Goal: Task Accomplishment & Management: Complete application form

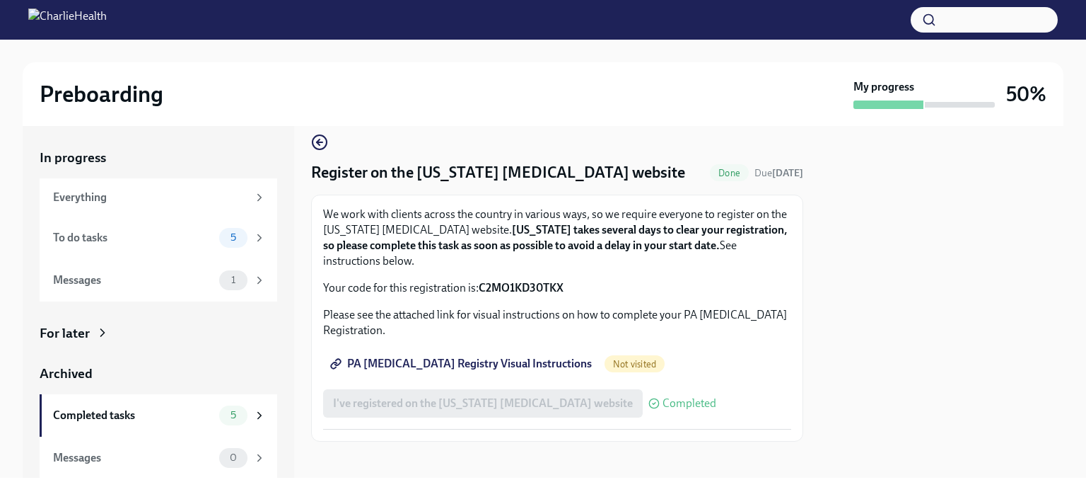
scroll to position [23, 0]
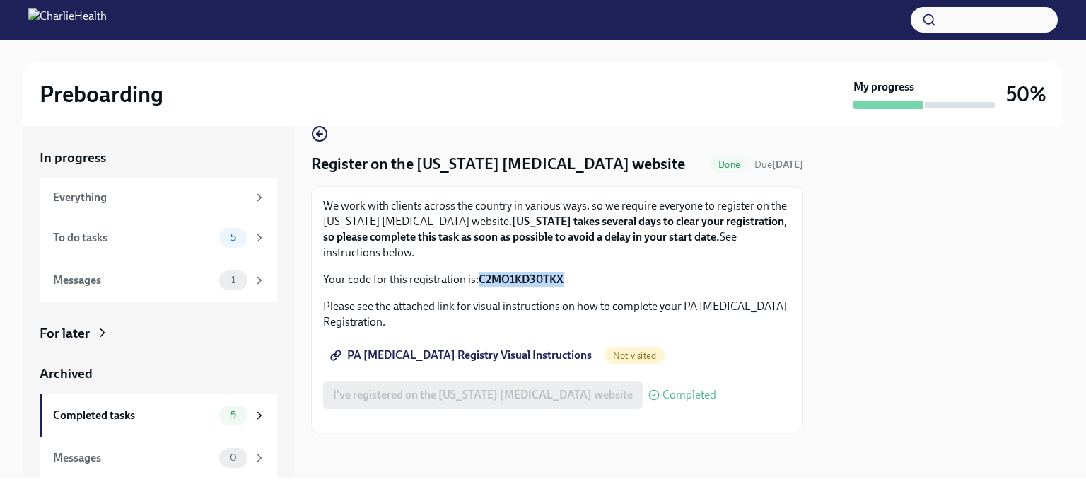
drag, startPoint x: 477, startPoint y: 273, endPoint x: 563, endPoint y: 288, distance: 87.6
click at [563, 288] on div "We work with clients across the country in various ways, so we require everyone…" at bounding box center [557, 309] width 468 height 223
click at [511, 277] on strong "C2MO1KD30TKX" at bounding box center [521, 278] width 85 height 13
drag, startPoint x: 481, startPoint y: 273, endPoint x: 563, endPoint y: 280, distance: 82.4
click at [563, 280] on strong "C2MO1KD30TKX" at bounding box center [521, 278] width 85 height 13
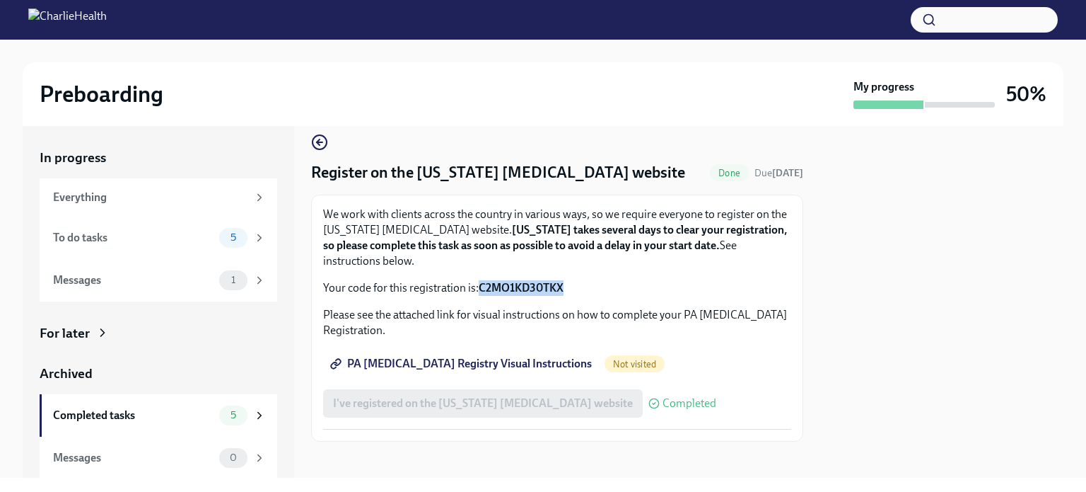
scroll to position [0, 0]
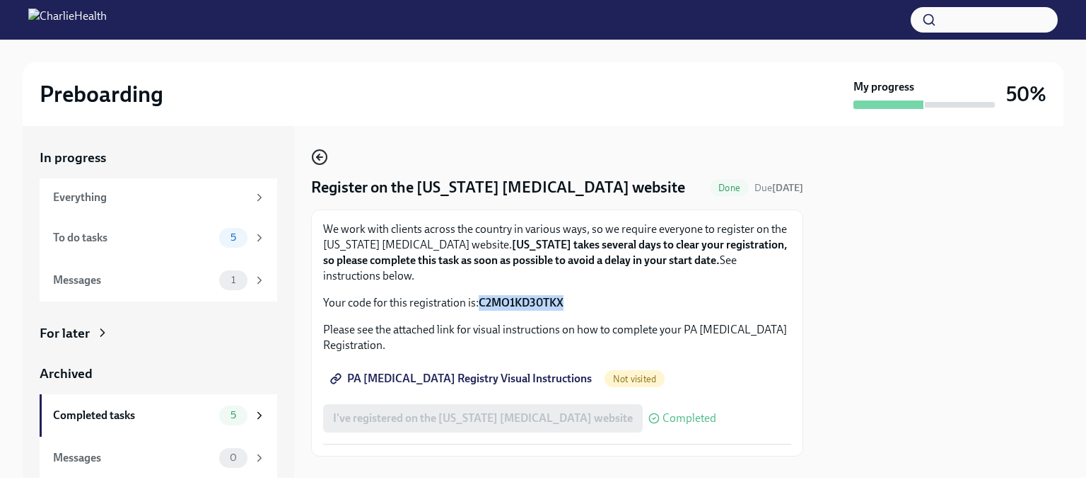
click at [317, 158] on icon "button" at bounding box center [319, 157] width 17 height 17
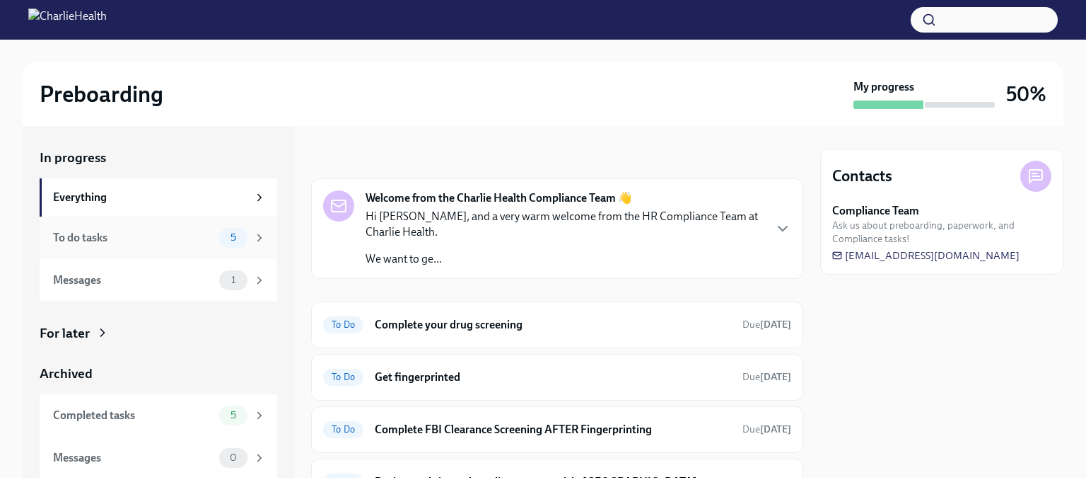
click at [222, 234] on span "5" at bounding box center [233, 237] width 23 height 11
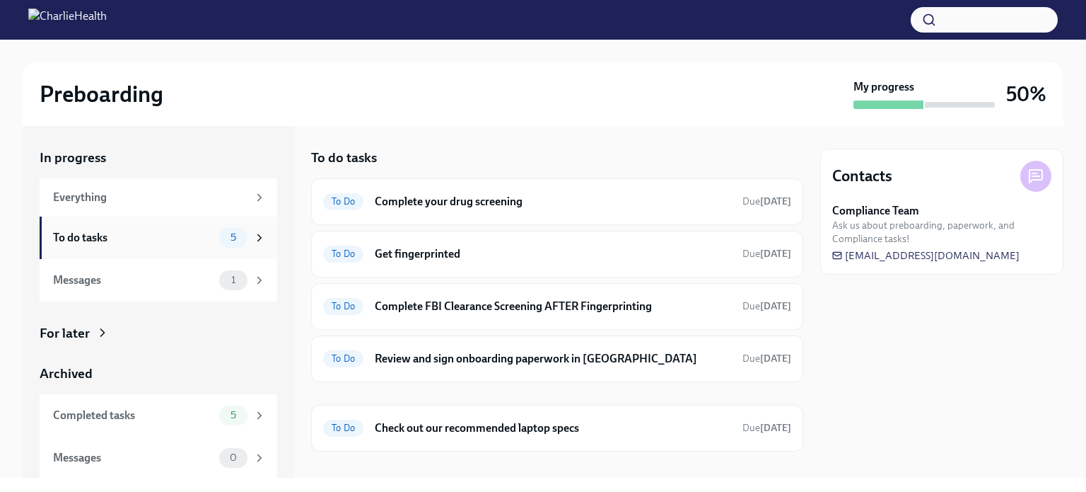
click at [253, 232] on icon at bounding box center [259, 237] width 13 height 13
click at [224, 232] on span "5" at bounding box center [233, 237] width 23 height 11
click at [224, 274] on span "1" at bounding box center [233, 279] width 21 height 11
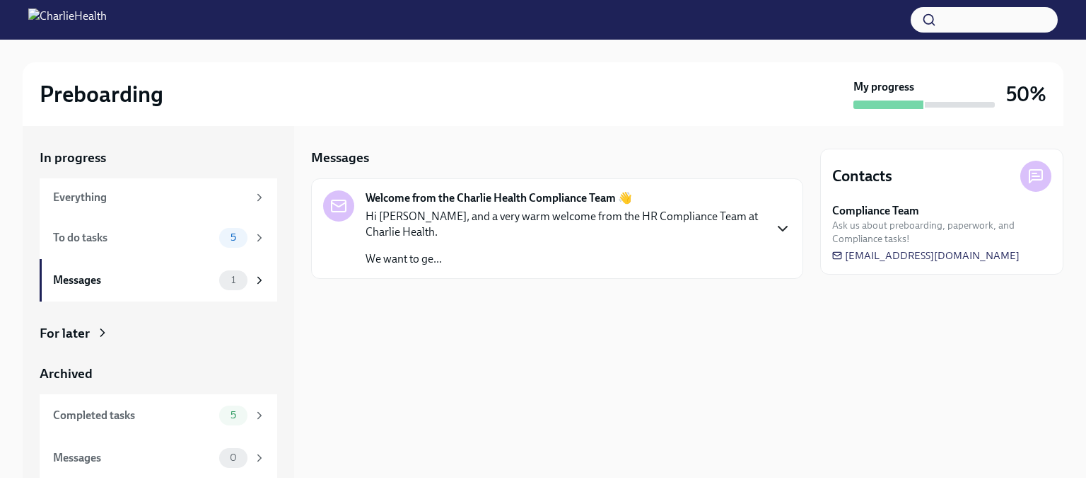
click at [784, 227] on icon "button" at bounding box center [783, 228] width 17 height 17
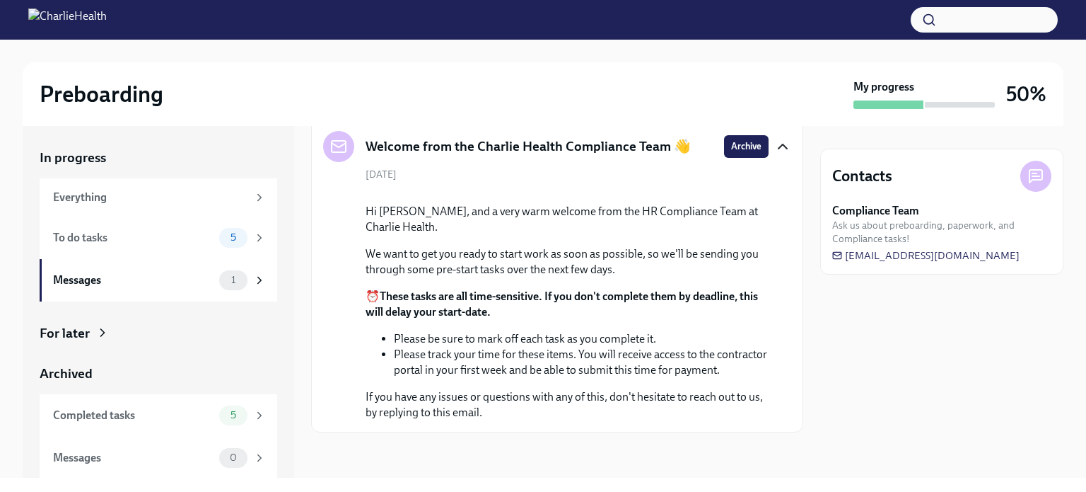
scroll to position [187, 0]
click at [232, 277] on span "1" at bounding box center [233, 279] width 21 height 11
click at [253, 279] on icon at bounding box center [259, 280] width 13 height 13
click at [227, 277] on span "1" at bounding box center [233, 279] width 21 height 11
click at [222, 236] on span "5" at bounding box center [233, 237] width 23 height 11
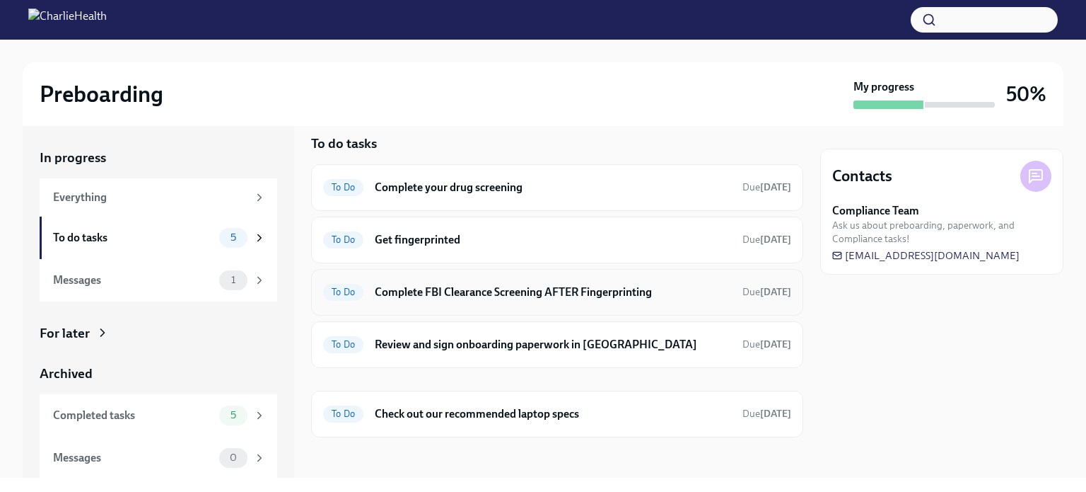
scroll to position [17, 0]
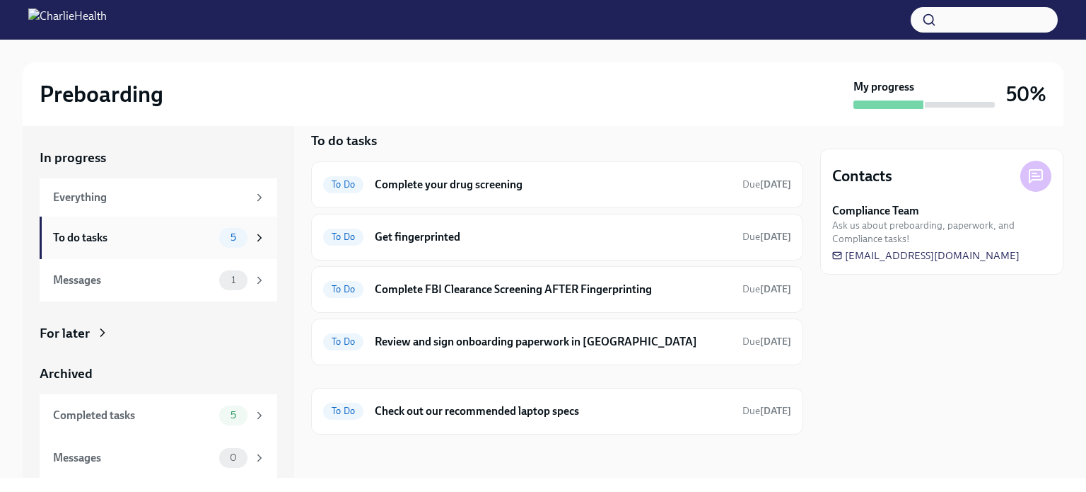
click at [253, 237] on icon at bounding box center [259, 237] width 13 height 13
click at [253, 240] on icon at bounding box center [259, 237] width 13 height 13
click at [253, 195] on icon at bounding box center [259, 197] width 13 height 13
click at [222, 413] on span "5" at bounding box center [233, 414] width 23 height 11
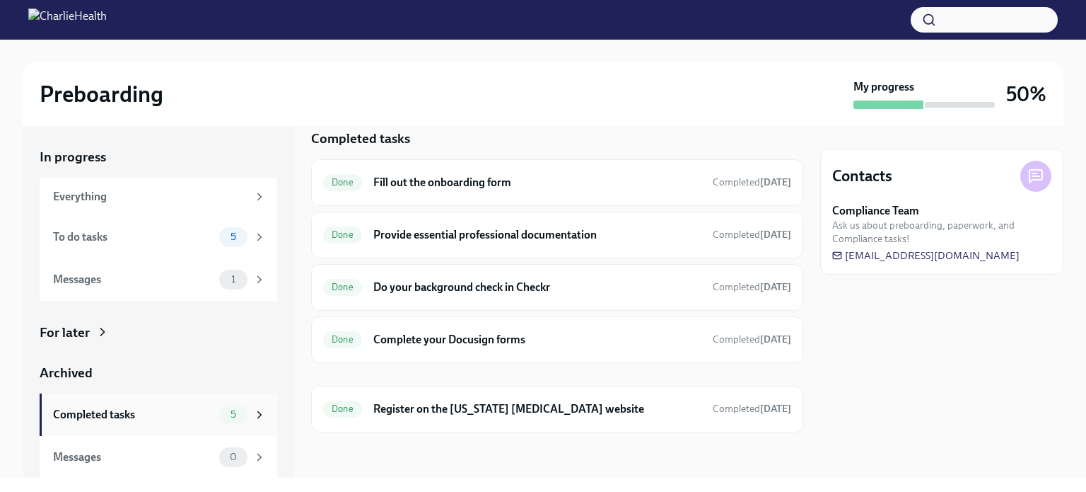
scroll to position [17, 0]
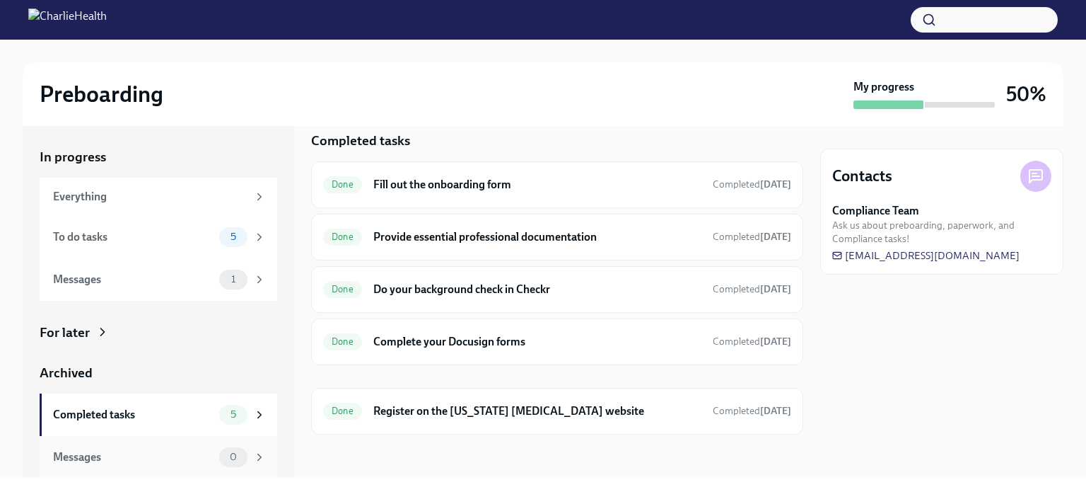
click at [226, 453] on span "0" at bounding box center [233, 456] width 24 height 11
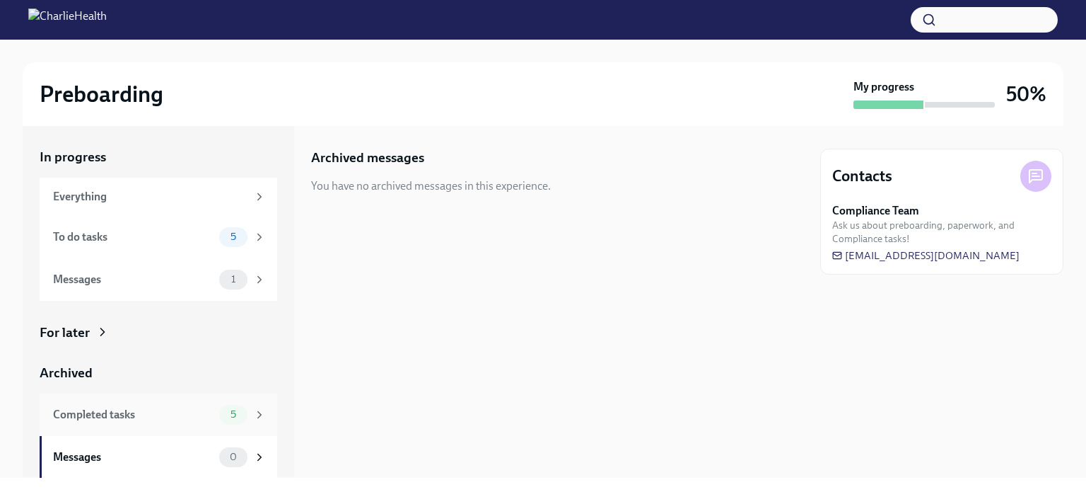
click at [222, 410] on span "5" at bounding box center [233, 414] width 23 height 11
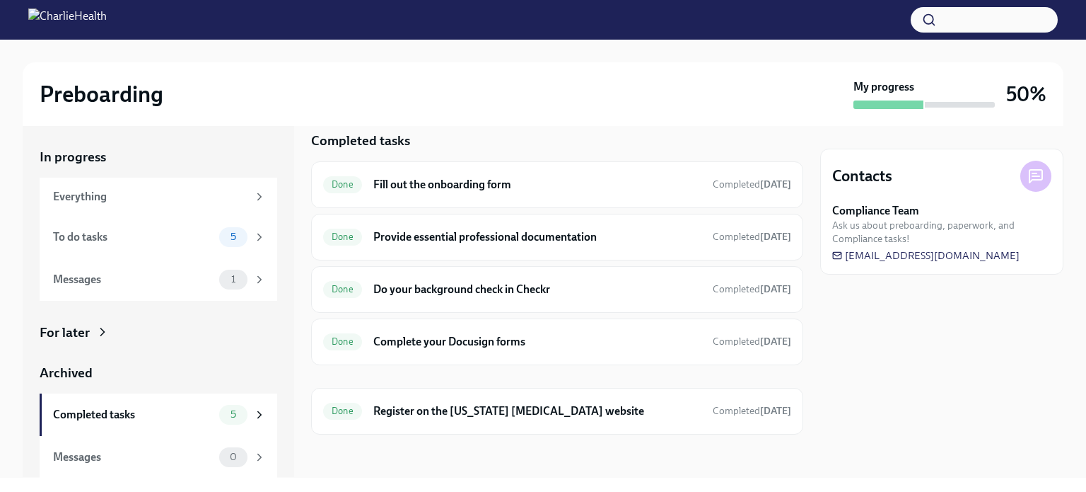
scroll to position [15, 0]
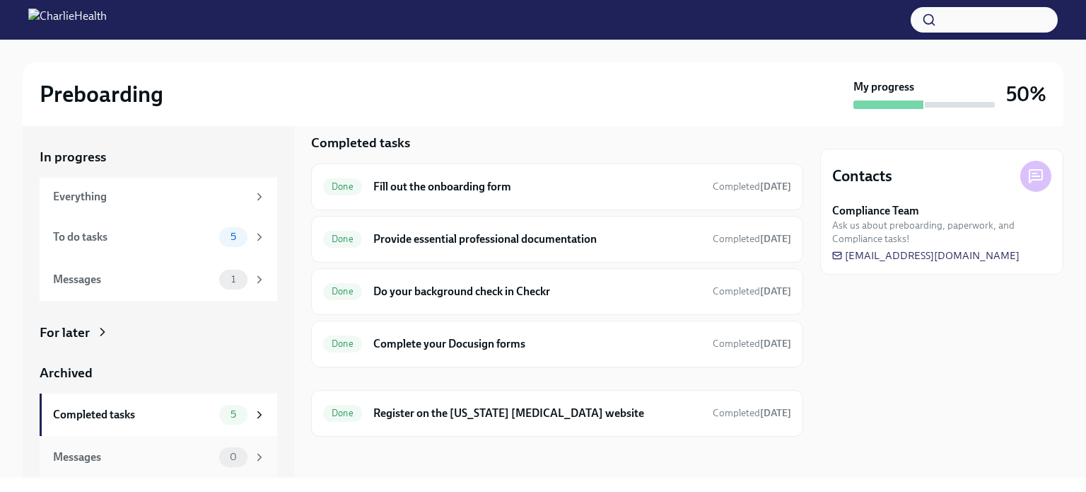
click at [253, 456] on icon at bounding box center [259, 457] width 13 height 13
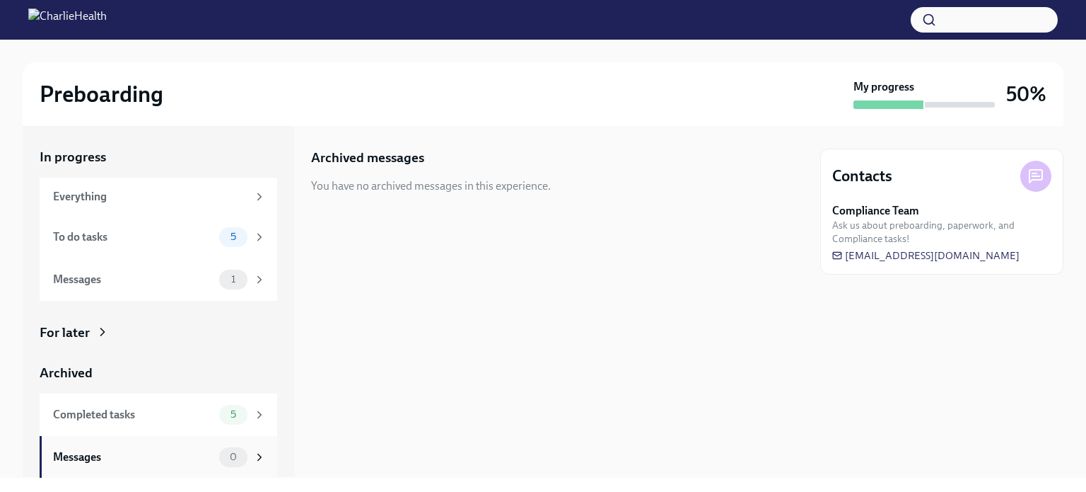
click at [253, 456] on icon at bounding box center [259, 457] width 13 height 13
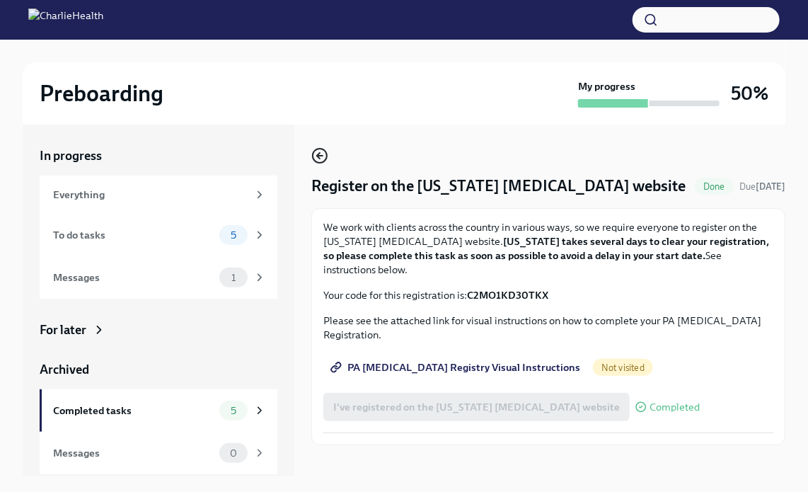
click at [319, 158] on icon "button" at bounding box center [318, 156] width 3 height 6
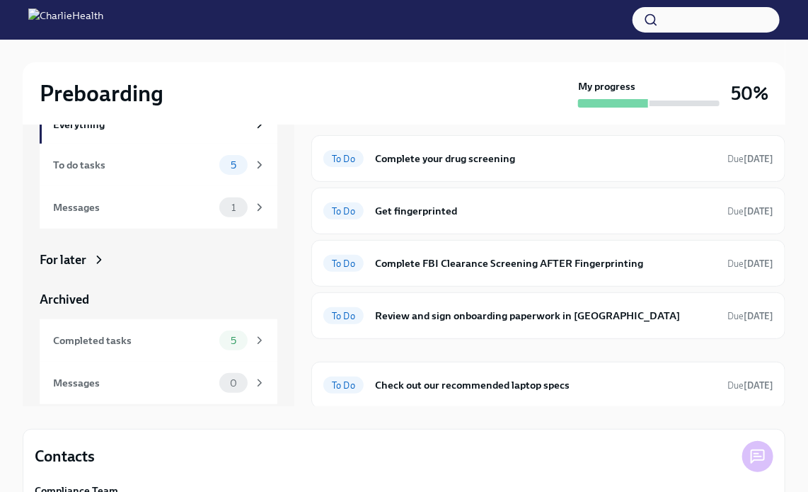
scroll to position [71, 0]
click at [224, 205] on span "1" at bounding box center [233, 207] width 21 height 11
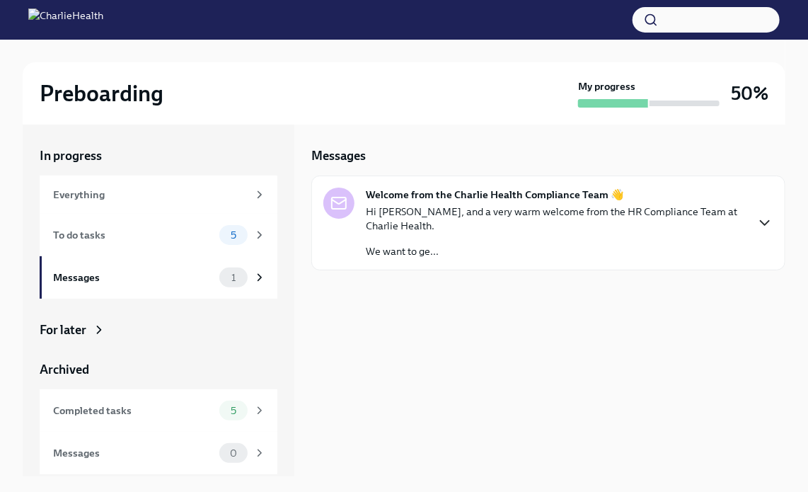
click at [765, 220] on icon "button" at bounding box center [764, 222] width 17 height 17
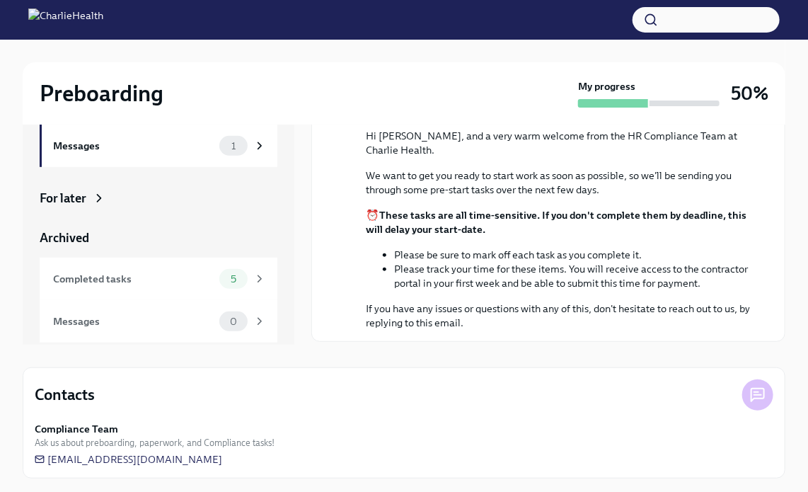
scroll to position [134, 0]
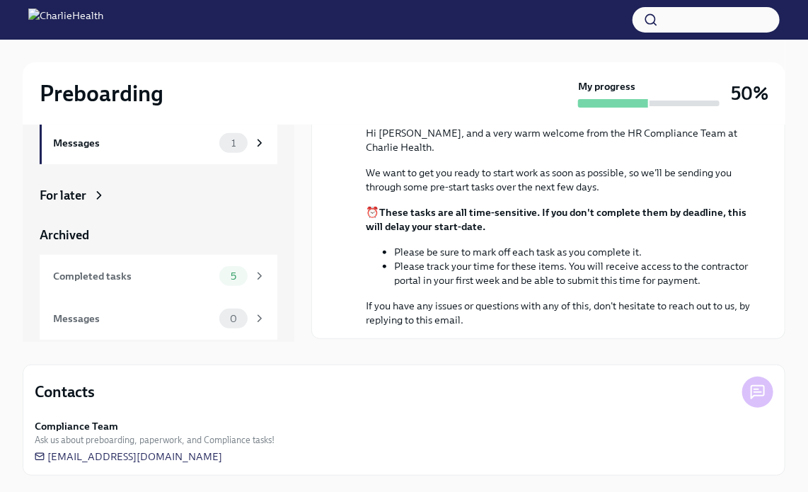
click at [69, 429] on strong "Compliance Team" at bounding box center [76, 426] width 83 height 14
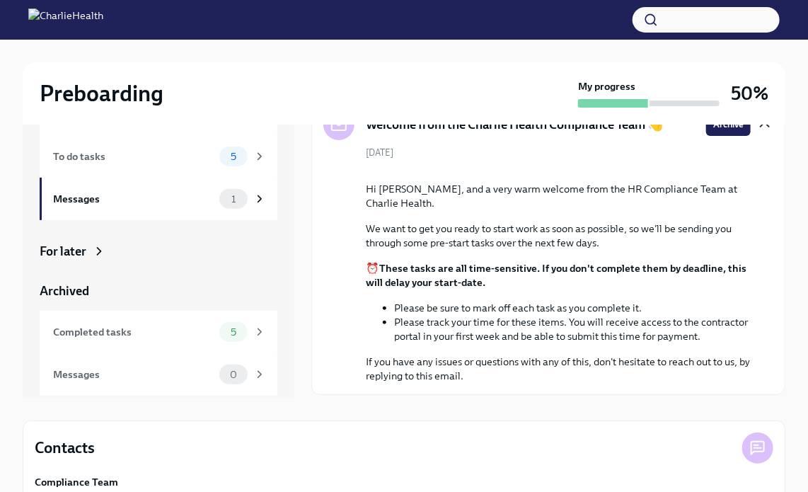
scroll to position [0, 0]
